Goal: Navigation & Orientation: Find specific page/section

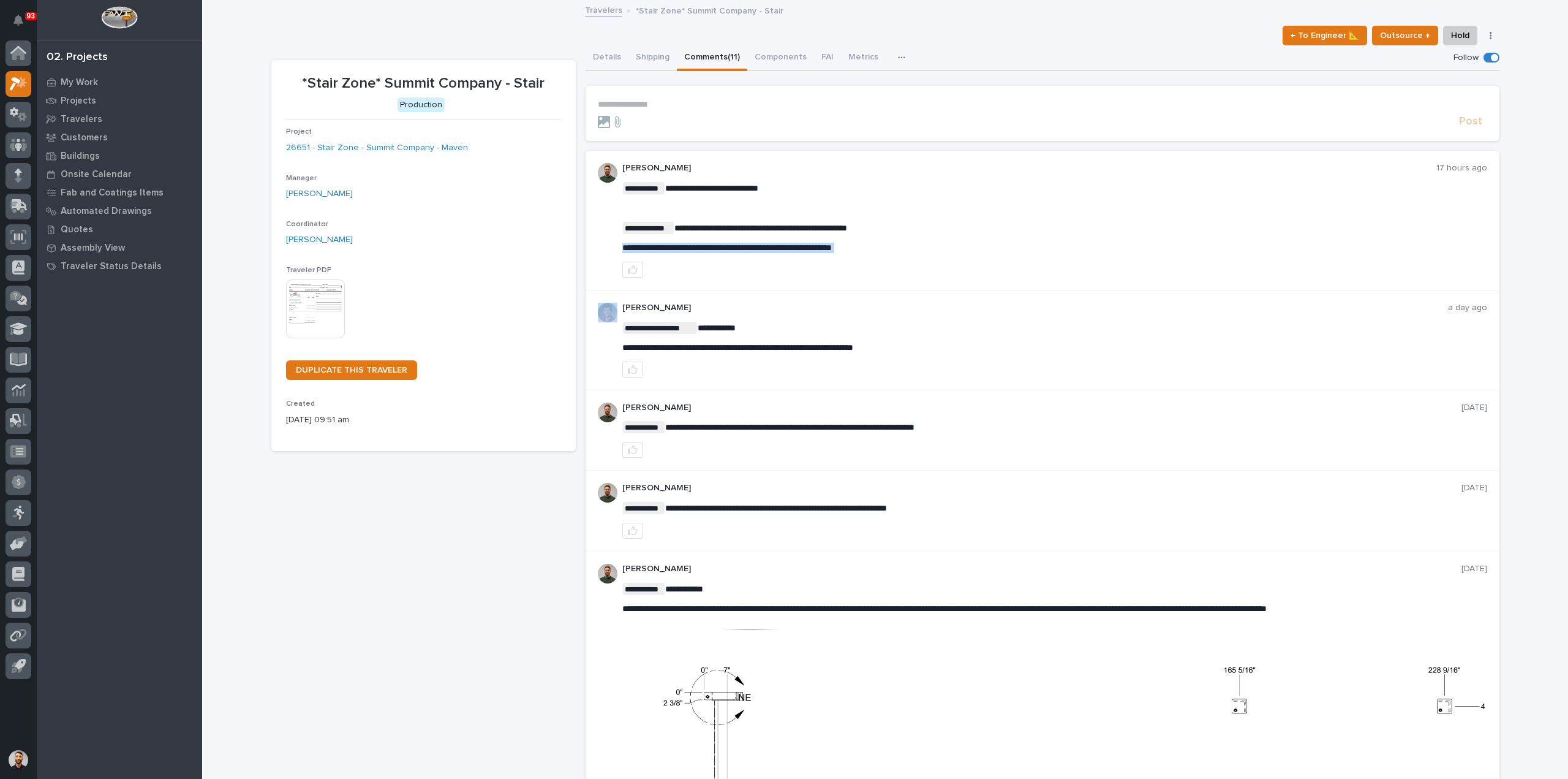
click at [766, 247] on span "**********" at bounding box center [727, 247] width 210 height 9
copy div "**********"
click at [633, 273] on button "button" at bounding box center [633, 269] width 21 height 16
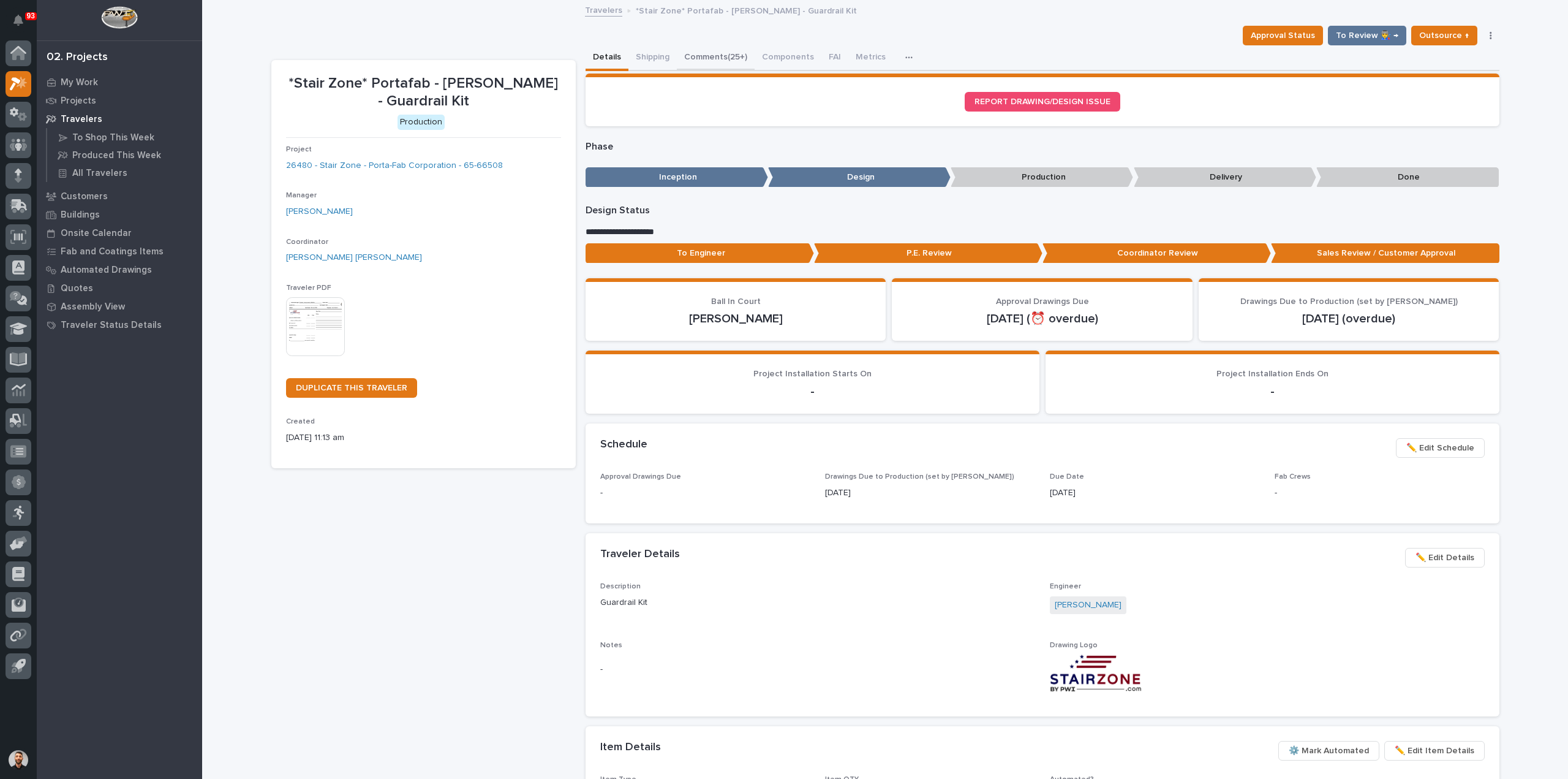
click at [703, 63] on button "Comments (25+)" at bounding box center [716, 58] width 78 height 26
